Goal: Book appointment/travel/reservation

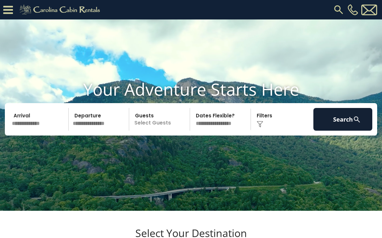
click at [44, 130] on input "text" at bounding box center [39, 119] width 59 height 23
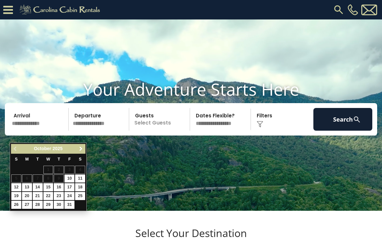
click at [83, 147] on span "Next" at bounding box center [80, 148] width 5 height 5
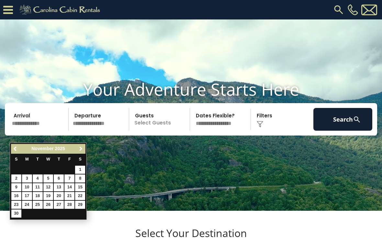
click at [83, 151] on span "Next" at bounding box center [80, 148] width 5 height 5
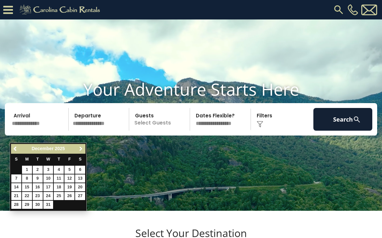
click at [85, 147] on link "Next" at bounding box center [81, 149] width 8 height 8
click at [84, 148] on link "Next" at bounding box center [81, 149] width 8 height 8
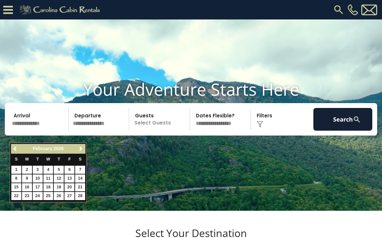
click at [71, 184] on link "20" at bounding box center [69, 187] width 10 height 8
type input "*******"
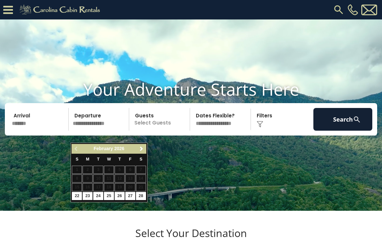
click at [90, 196] on link "23" at bounding box center [88, 196] width 10 height 8
type input "*******"
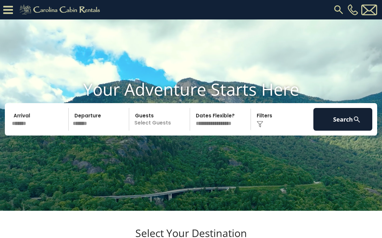
click at [167, 130] on p "Select Guests" at bounding box center [160, 119] width 59 height 23
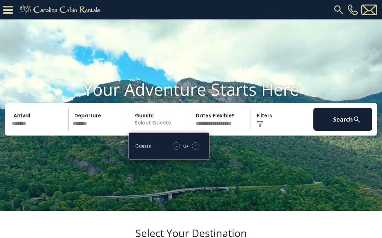
click at [199, 150] on div "+" at bounding box center [195, 145] width 7 height 7
click at [198, 150] on div "+" at bounding box center [195, 145] width 7 height 7
click at [197, 149] on span "+" at bounding box center [196, 145] width 3 height 6
click at [195, 149] on span "+" at bounding box center [196, 145] width 3 height 6
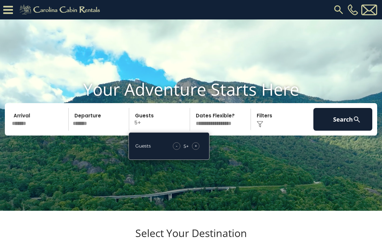
click at [195, 149] on span "+" at bounding box center [196, 145] width 3 height 6
click at [196, 149] on span "+" at bounding box center [196, 145] width 3 height 6
click at [197, 150] on div "+" at bounding box center [195, 145] width 7 height 7
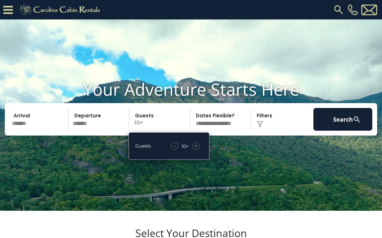
click at [348, 130] on button "Search" at bounding box center [342, 119] width 59 height 23
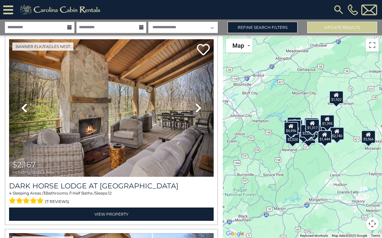
scroll to position [226, 0]
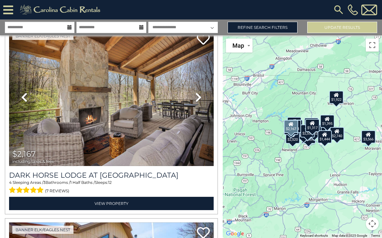
click at [199, 96] on icon at bounding box center [198, 97] width 6 height 10
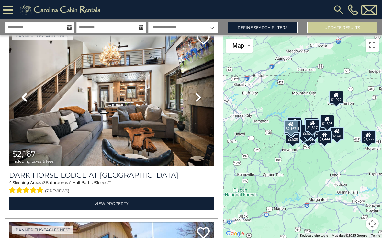
click at [202, 95] on link "Next" at bounding box center [198, 96] width 31 height 137
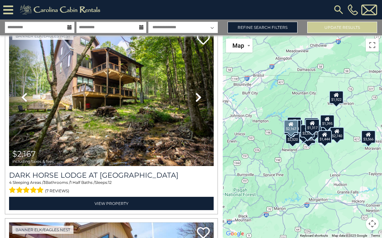
click at [202, 97] on link "Next" at bounding box center [198, 96] width 31 height 137
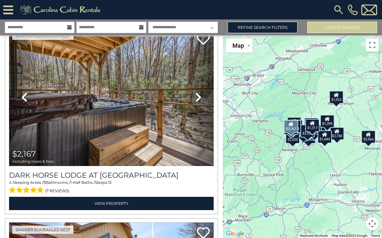
click at [202, 97] on link "Next" at bounding box center [198, 96] width 31 height 137
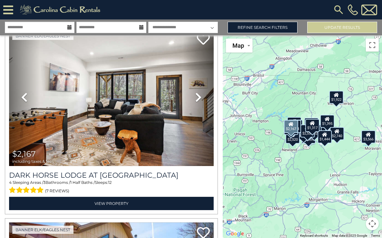
click at [203, 98] on link "Next" at bounding box center [198, 96] width 31 height 137
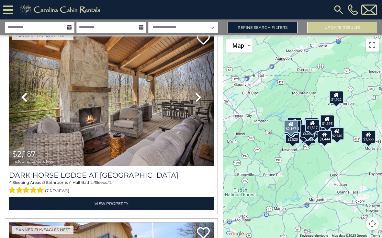
click at [200, 102] on link "Next" at bounding box center [198, 96] width 31 height 137
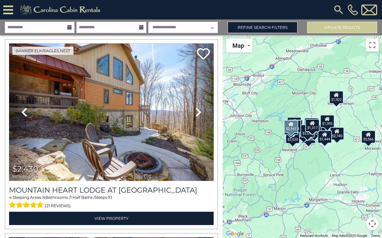
scroll to position [405, 0]
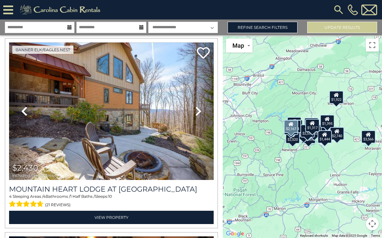
click at [169, 137] on img at bounding box center [111, 110] width 205 height 137
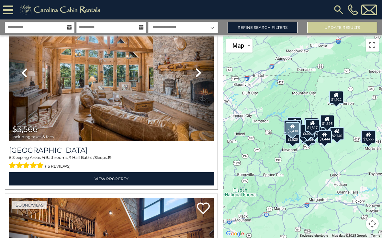
scroll to position [829, 0]
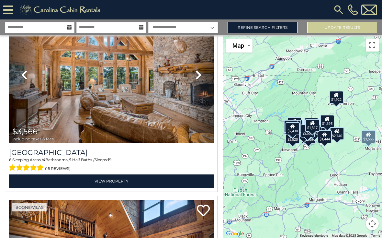
click at [180, 111] on img at bounding box center [111, 74] width 205 height 137
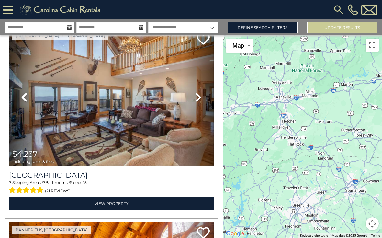
scroll to position [1968, 0]
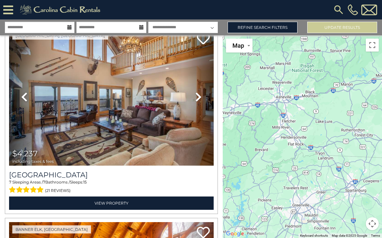
click at [199, 100] on icon at bounding box center [198, 97] width 6 height 10
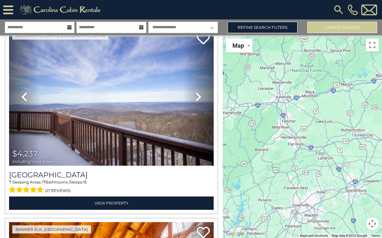
click at [202, 99] on link "Next" at bounding box center [198, 96] width 31 height 137
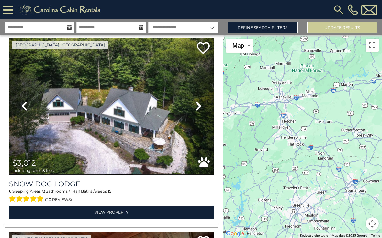
scroll to position [4283, 0]
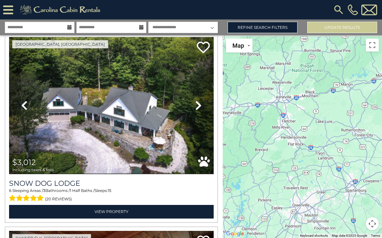
click at [203, 106] on link "Next" at bounding box center [198, 105] width 31 height 137
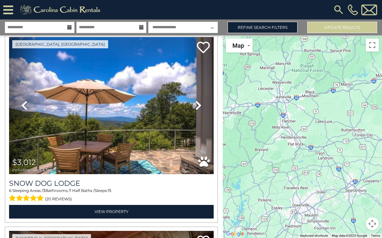
click at [202, 108] on link "Next" at bounding box center [198, 105] width 31 height 137
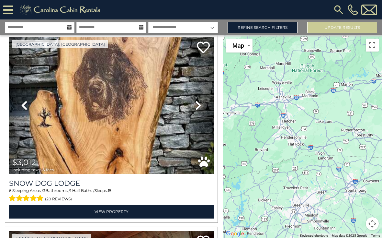
click at [204, 111] on link "Next" at bounding box center [198, 105] width 31 height 137
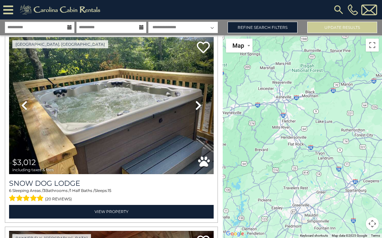
click at [205, 112] on link "Next" at bounding box center [198, 105] width 31 height 137
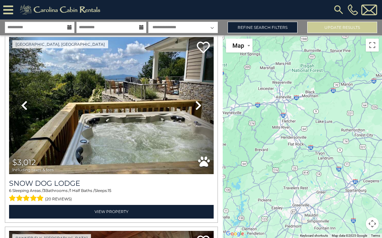
click at [200, 106] on icon at bounding box center [198, 105] width 6 height 10
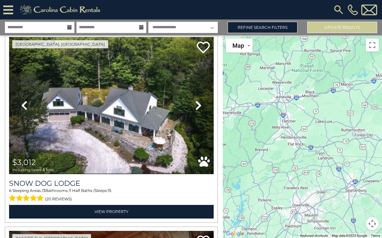
click at [201, 108] on icon at bounding box center [198, 105] width 6 height 10
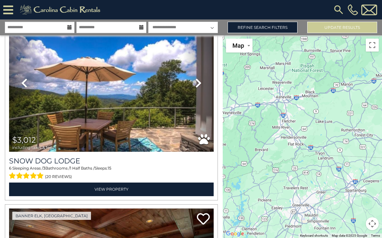
scroll to position [4304, 0]
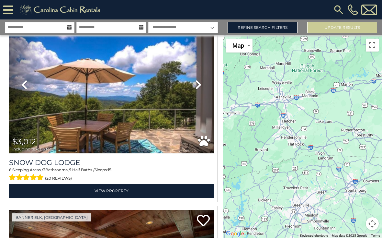
click at [200, 87] on icon at bounding box center [198, 84] width 6 height 10
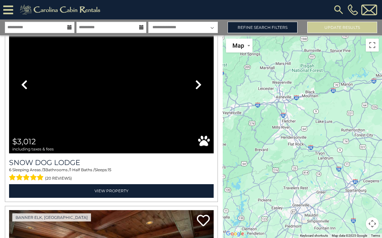
click at [199, 88] on icon at bounding box center [198, 84] width 6 height 10
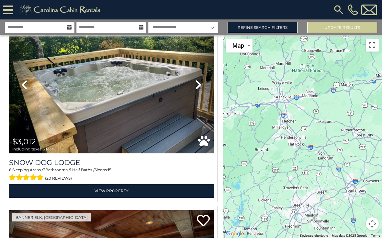
click at [201, 84] on icon at bounding box center [198, 84] width 6 height 10
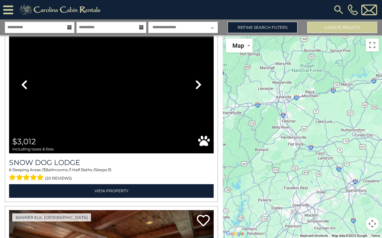
click at [196, 81] on icon at bounding box center [198, 84] width 6 height 10
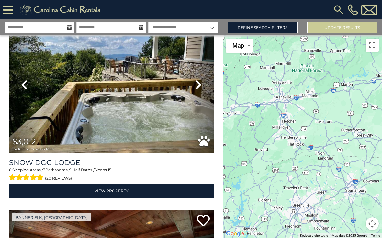
click at [204, 86] on link "Next" at bounding box center [198, 84] width 31 height 137
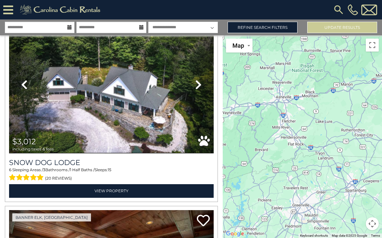
click at [202, 85] on link "Next" at bounding box center [198, 84] width 31 height 137
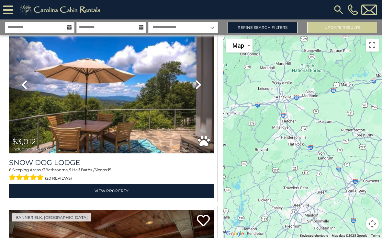
click at [202, 83] on link "Next" at bounding box center [198, 84] width 31 height 137
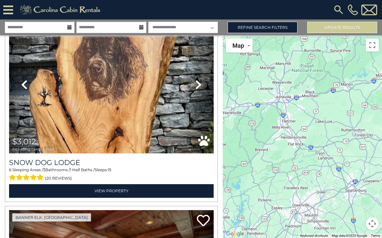
click at [202, 85] on link "Next" at bounding box center [198, 84] width 31 height 137
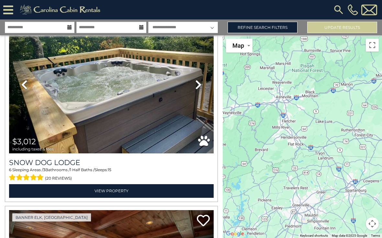
click at [202, 84] on link "Next" at bounding box center [198, 84] width 31 height 137
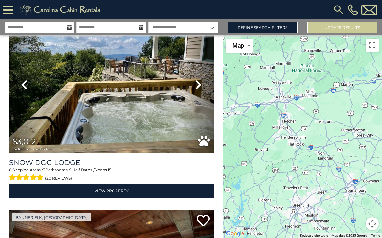
click at [205, 83] on link "Next" at bounding box center [198, 84] width 31 height 137
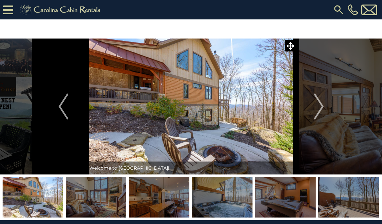
click at [323, 104] on img "Next" at bounding box center [319, 107] width 10 height 26
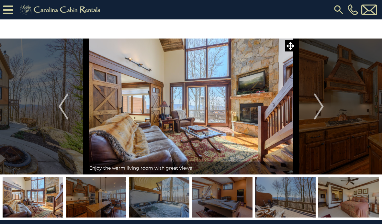
click at [322, 102] on img "Next" at bounding box center [319, 107] width 10 height 26
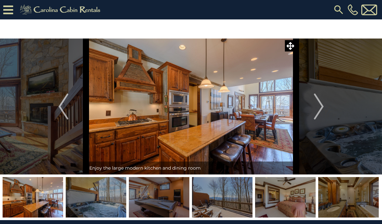
click at [318, 105] on img "Next" at bounding box center [319, 107] width 10 height 26
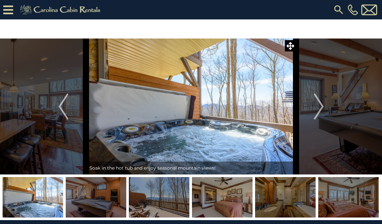
click at [318, 106] on img "Next" at bounding box center [319, 107] width 10 height 26
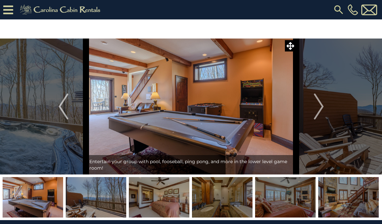
click at [320, 101] on img "Next" at bounding box center [319, 107] width 10 height 26
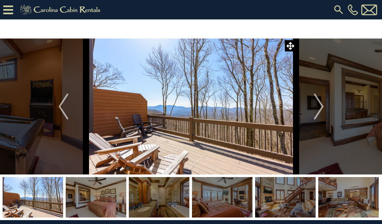
click at [321, 99] on img "Next" at bounding box center [319, 107] width 10 height 26
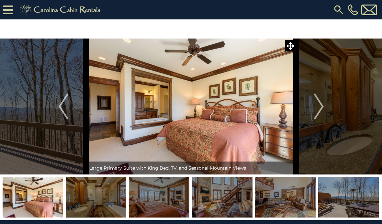
click at [320, 100] on img "Next" at bounding box center [319, 107] width 10 height 26
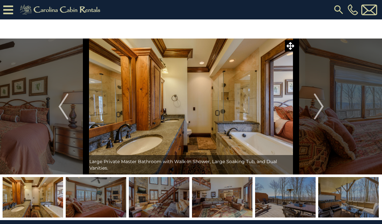
click at [321, 100] on img "Next" at bounding box center [319, 107] width 10 height 26
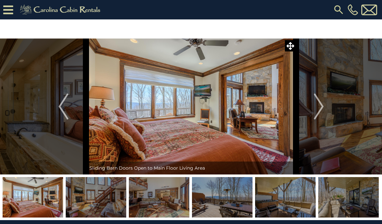
click at [317, 107] on img "Next" at bounding box center [319, 107] width 10 height 26
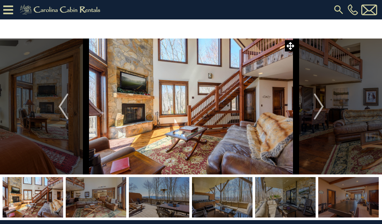
click at [318, 105] on img "Next" at bounding box center [319, 107] width 10 height 26
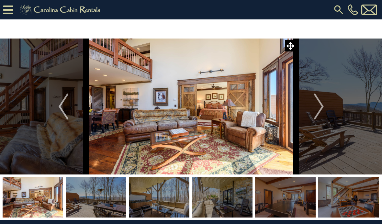
click at [318, 106] on img "Next" at bounding box center [319, 107] width 10 height 26
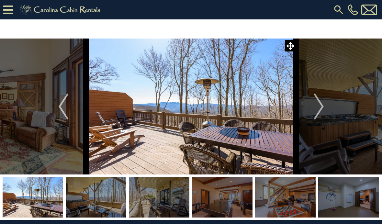
click at [318, 107] on img "Next" at bounding box center [319, 107] width 10 height 26
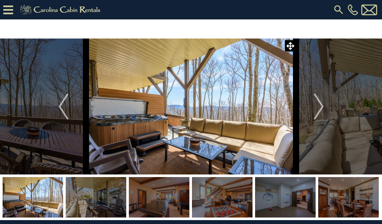
click at [317, 108] on img "Next" at bounding box center [319, 107] width 10 height 26
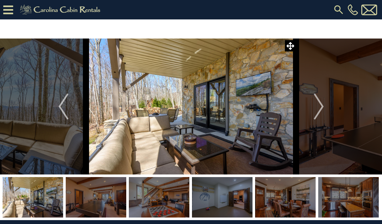
click at [318, 104] on img "Next" at bounding box center [319, 107] width 10 height 26
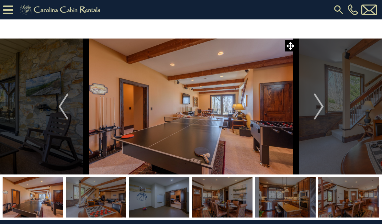
click at [320, 106] on img "Next" at bounding box center [319, 107] width 10 height 26
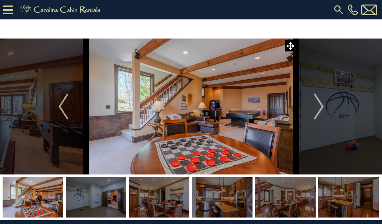
click at [319, 107] on img "Next" at bounding box center [319, 107] width 10 height 26
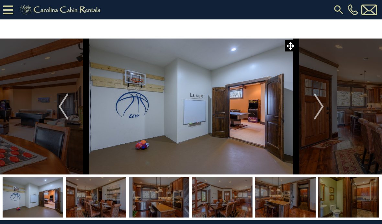
click at [318, 109] on img "Next" at bounding box center [319, 107] width 10 height 26
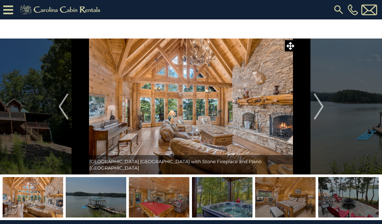
click at [271, 124] on img at bounding box center [191, 107] width 210 height 136
click at [254, 129] on img at bounding box center [191, 107] width 210 height 136
click at [320, 105] on img "Next" at bounding box center [319, 107] width 10 height 26
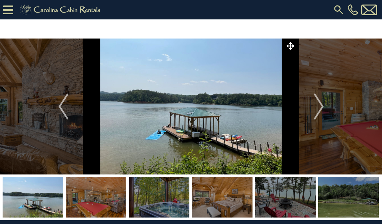
click at [319, 105] on img "Next" at bounding box center [319, 107] width 10 height 26
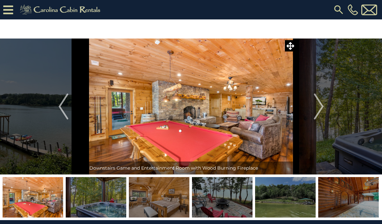
click at [315, 108] on img "Next" at bounding box center [319, 107] width 10 height 26
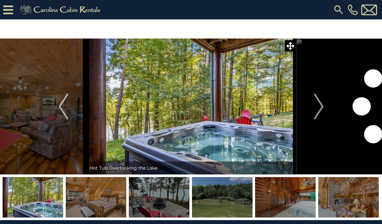
click at [314, 108] on img "Next" at bounding box center [319, 107] width 10 height 26
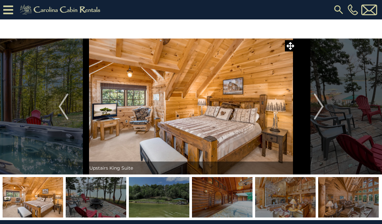
click at [313, 104] on button "Next" at bounding box center [318, 107] width 45 height 136
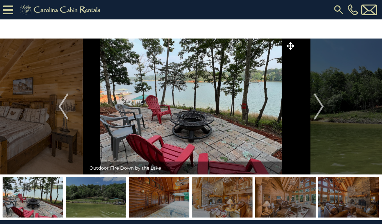
click at [312, 108] on button "Next" at bounding box center [318, 107] width 45 height 136
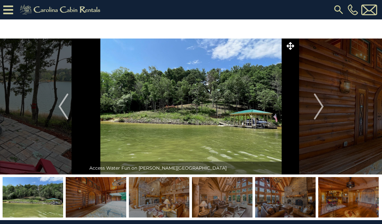
click at [312, 106] on button "Next" at bounding box center [318, 107] width 45 height 136
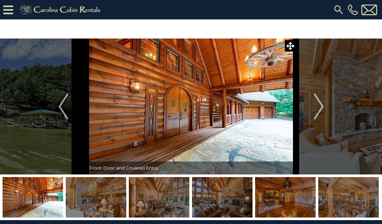
click at [312, 106] on button "Next" at bounding box center [318, 107] width 45 height 136
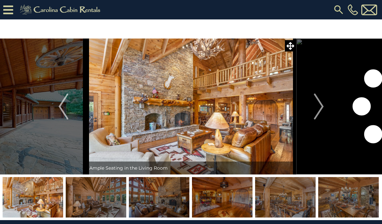
click at [312, 106] on button "Next" at bounding box center [318, 107] width 45 height 136
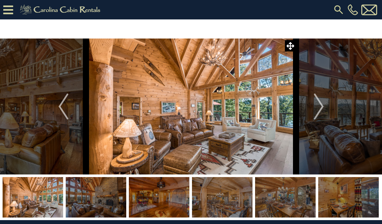
click at [318, 104] on img "Next" at bounding box center [319, 107] width 10 height 26
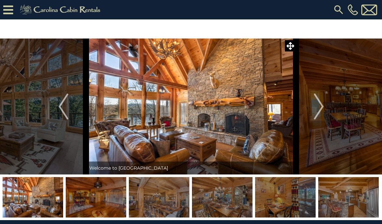
click at [316, 103] on img "Next" at bounding box center [319, 107] width 10 height 26
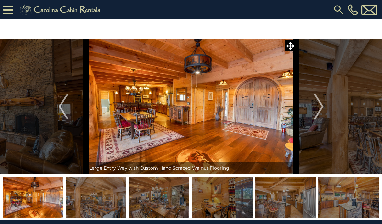
click at [316, 104] on img "Next" at bounding box center [319, 107] width 10 height 26
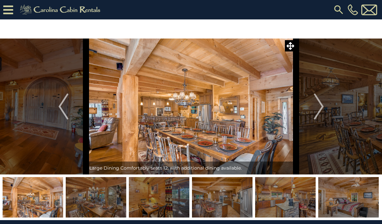
click at [317, 104] on img "Next" at bounding box center [319, 107] width 10 height 26
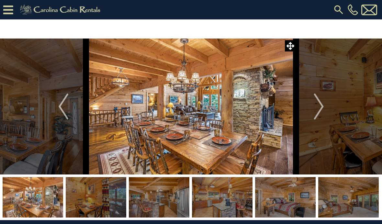
click at [315, 105] on img "Next" at bounding box center [319, 107] width 10 height 26
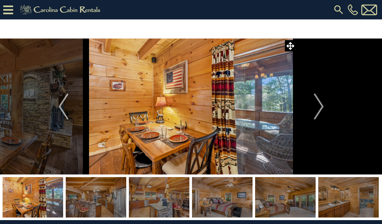
click at [316, 106] on img "Next" at bounding box center [319, 107] width 10 height 26
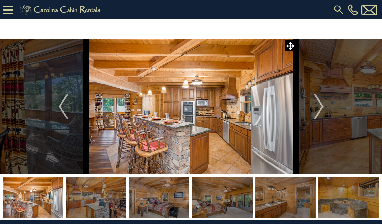
click at [318, 104] on img "Next" at bounding box center [319, 107] width 10 height 26
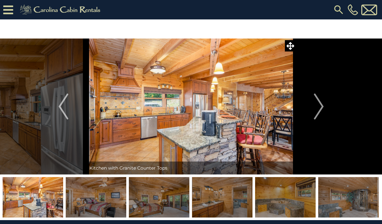
click at [321, 102] on img "Next" at bounding box center [319, 107] width 10 height 26
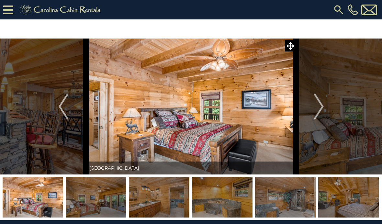
click at [320, 102] on img "Next" at bounding box center [319, 107] width 10 height 26
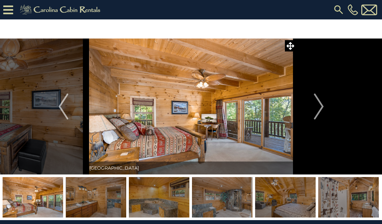
click at [320, 102] on img "Next" at bounding box center [319, 107] width 10 height 26
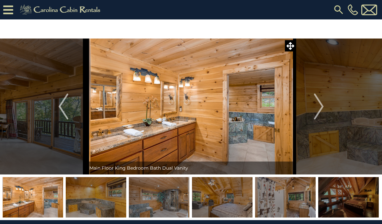
click at [320, 102] on img "Next" at bounding box center [319, 107] width 10 height 26
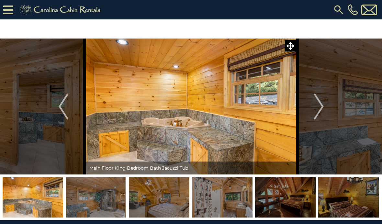
click at [319, 104] on img "Next" at bounding box center [319, 107] width 10 height 26
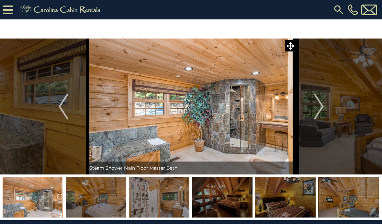
click at [317, 104] on img "Next" at bounding box center [319, 107] width 10 height 26
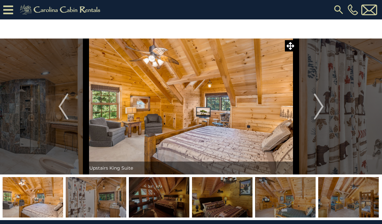
click at [316, 106] on img "Next" at bounding box center [319, 107] width 10 height 26
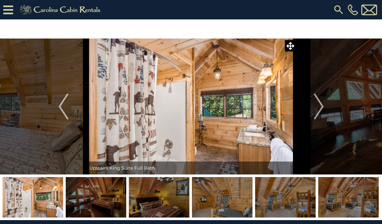
click at [316, 107] on img "Next" at bounding box center [319, 107] width 10 height 26
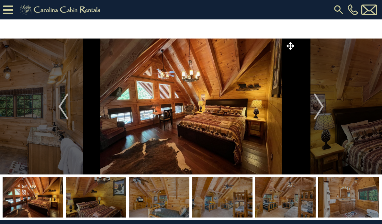
click at [319, 105] on img "Next" at bounding box center [319, 107] width 10 height 26
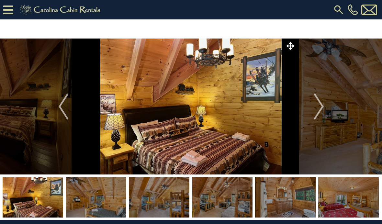
click at [320, 104] on img "Next" at bounding box center [319, 107] width 10 height 26
